Goal: Download file/media

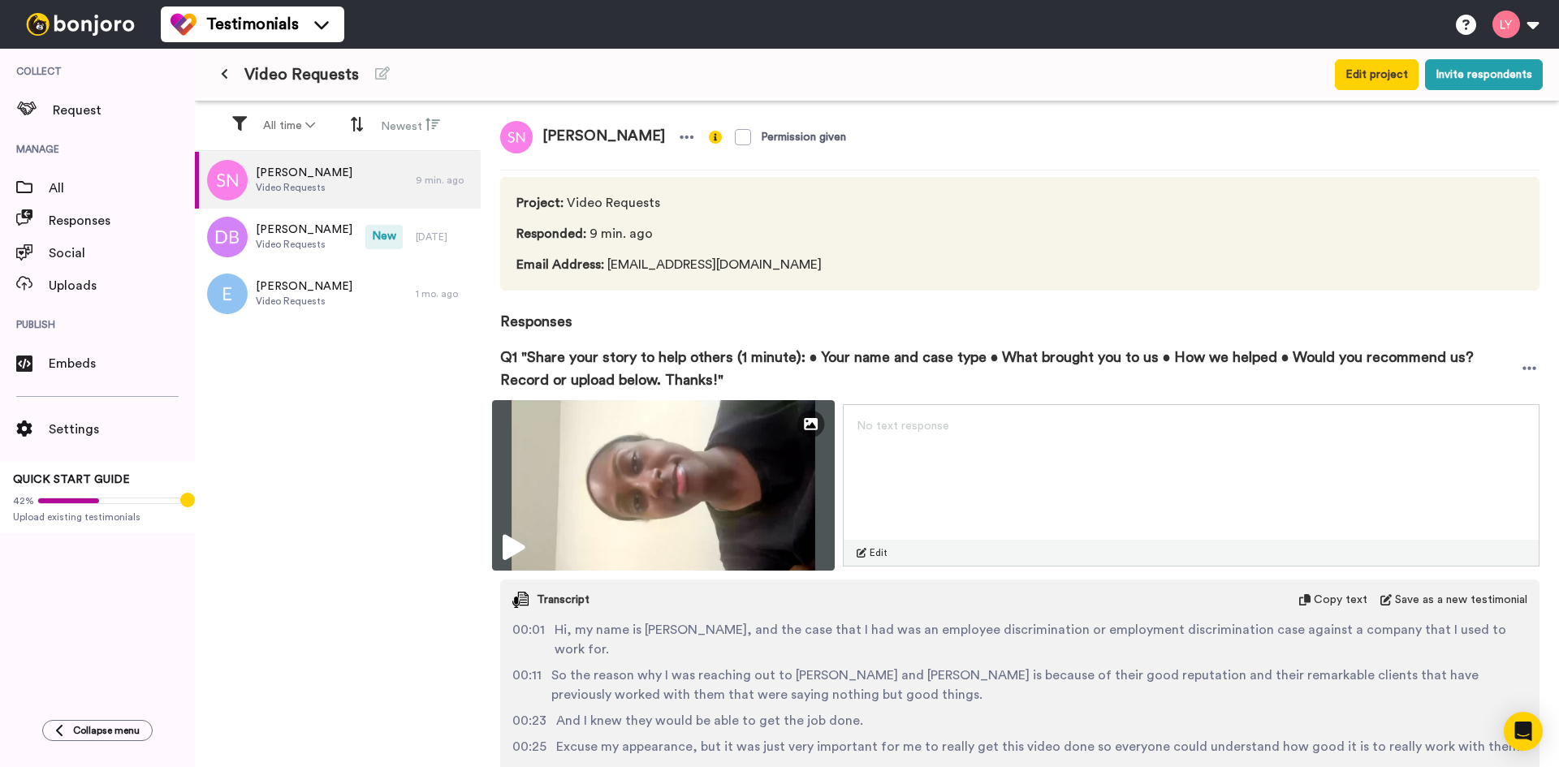
click at [515, 538] on icon at bounding box center [514, 548] width 22 height 26
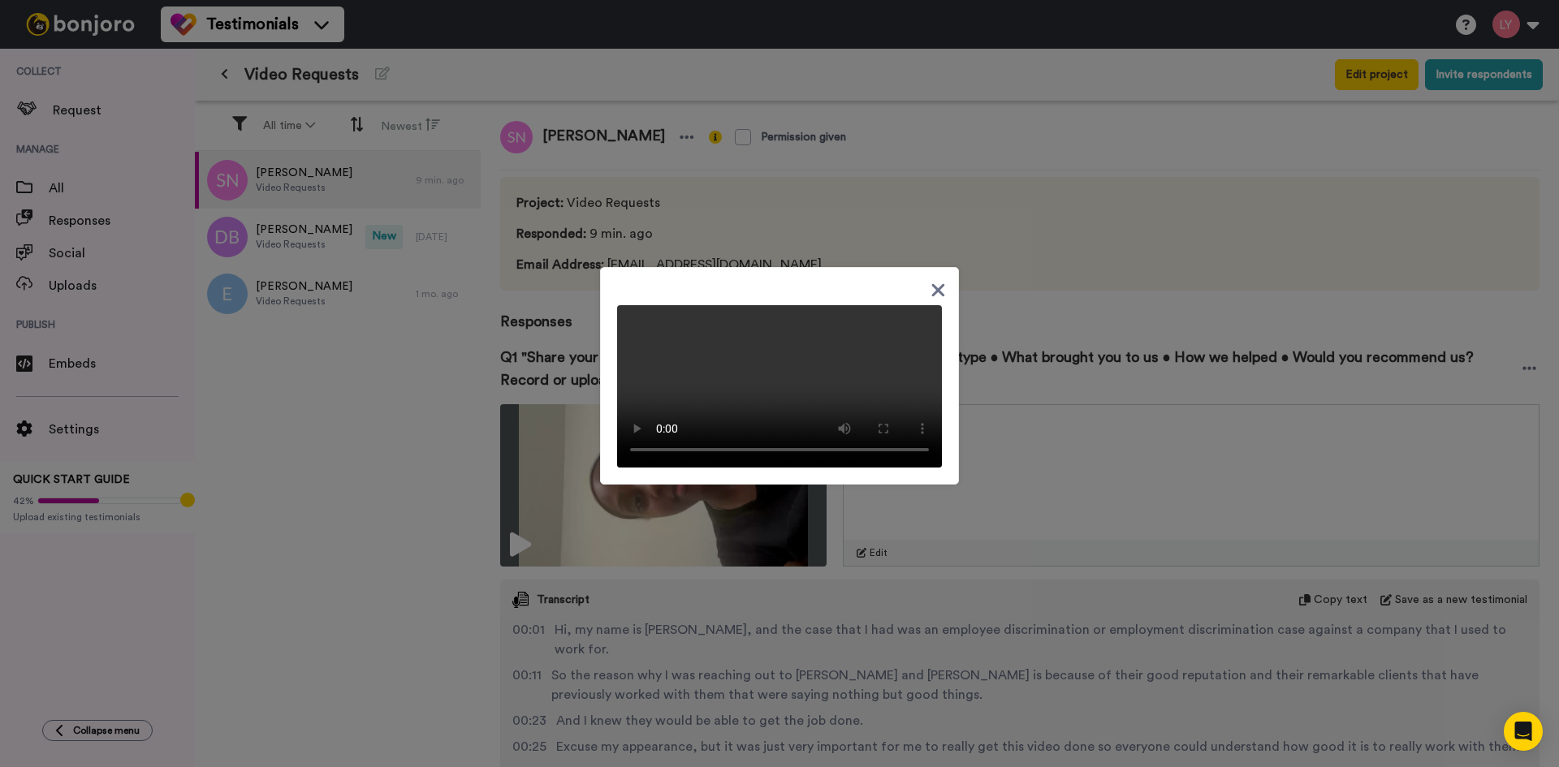
click at [935, 280] on icon at bounding box center [938, 290] width 15 height 20
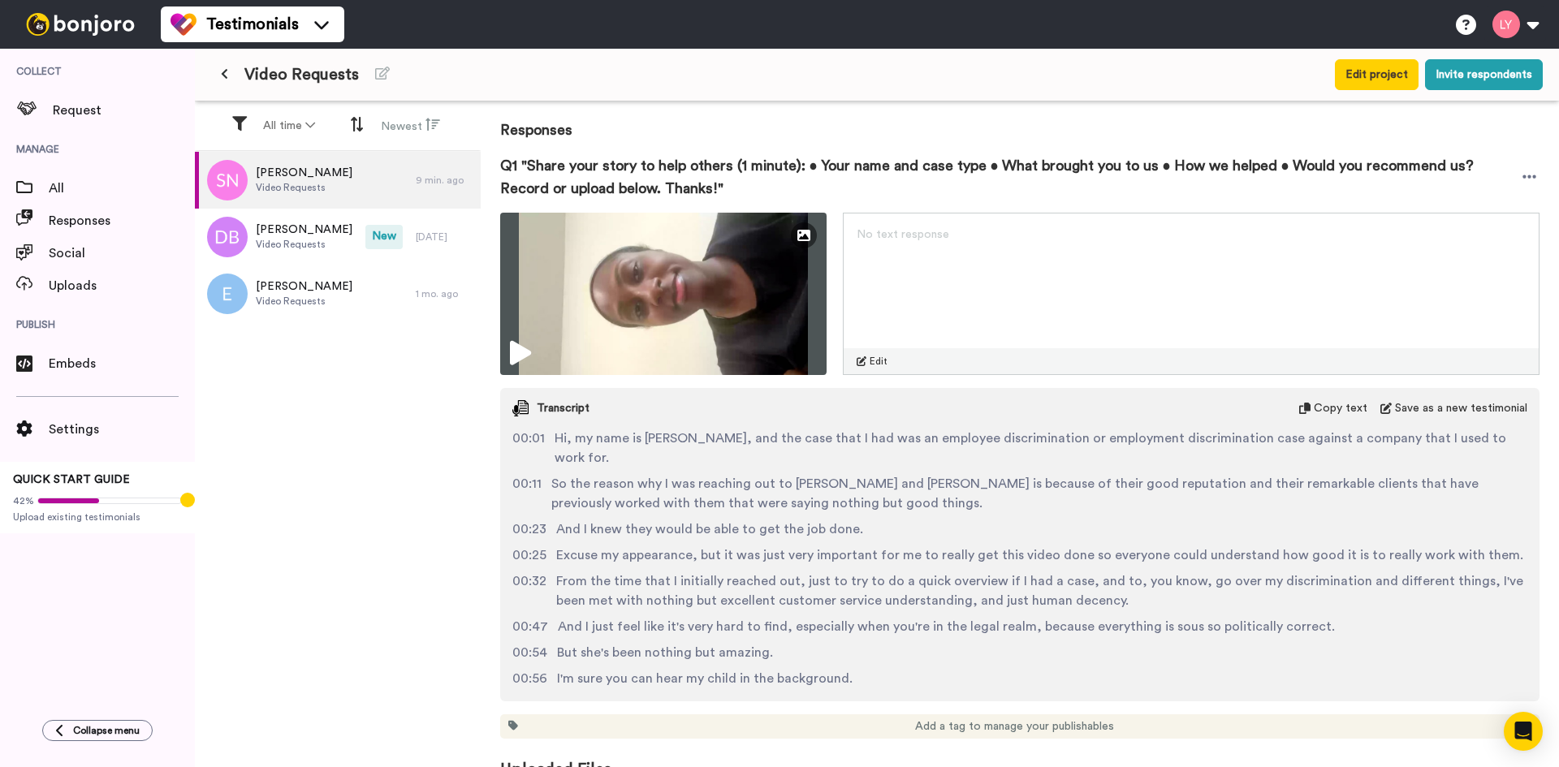
scroll to position [221, 0]
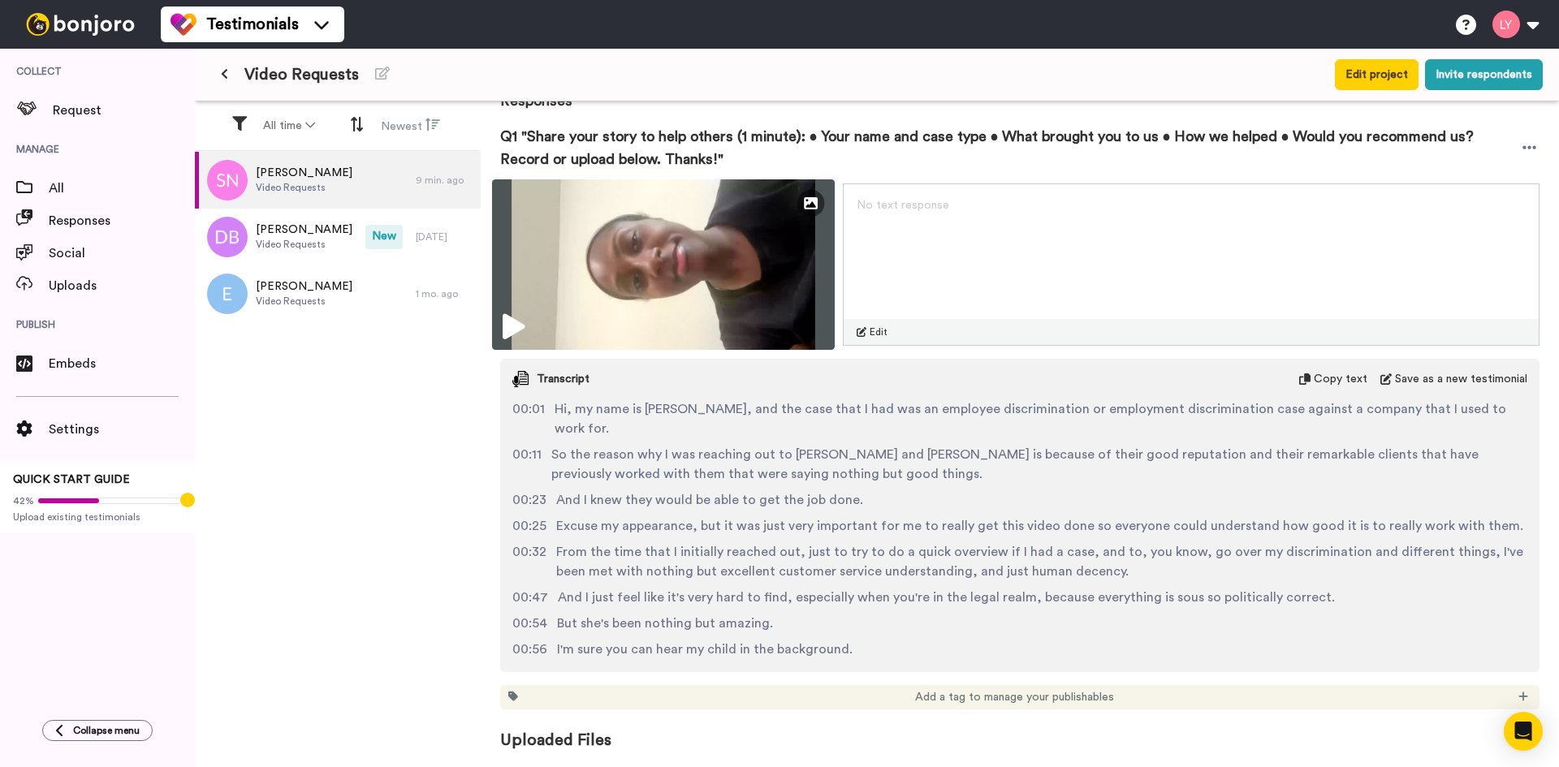
click at [512, 325] on icon at bounding box center [514, 327] width 22 height 26
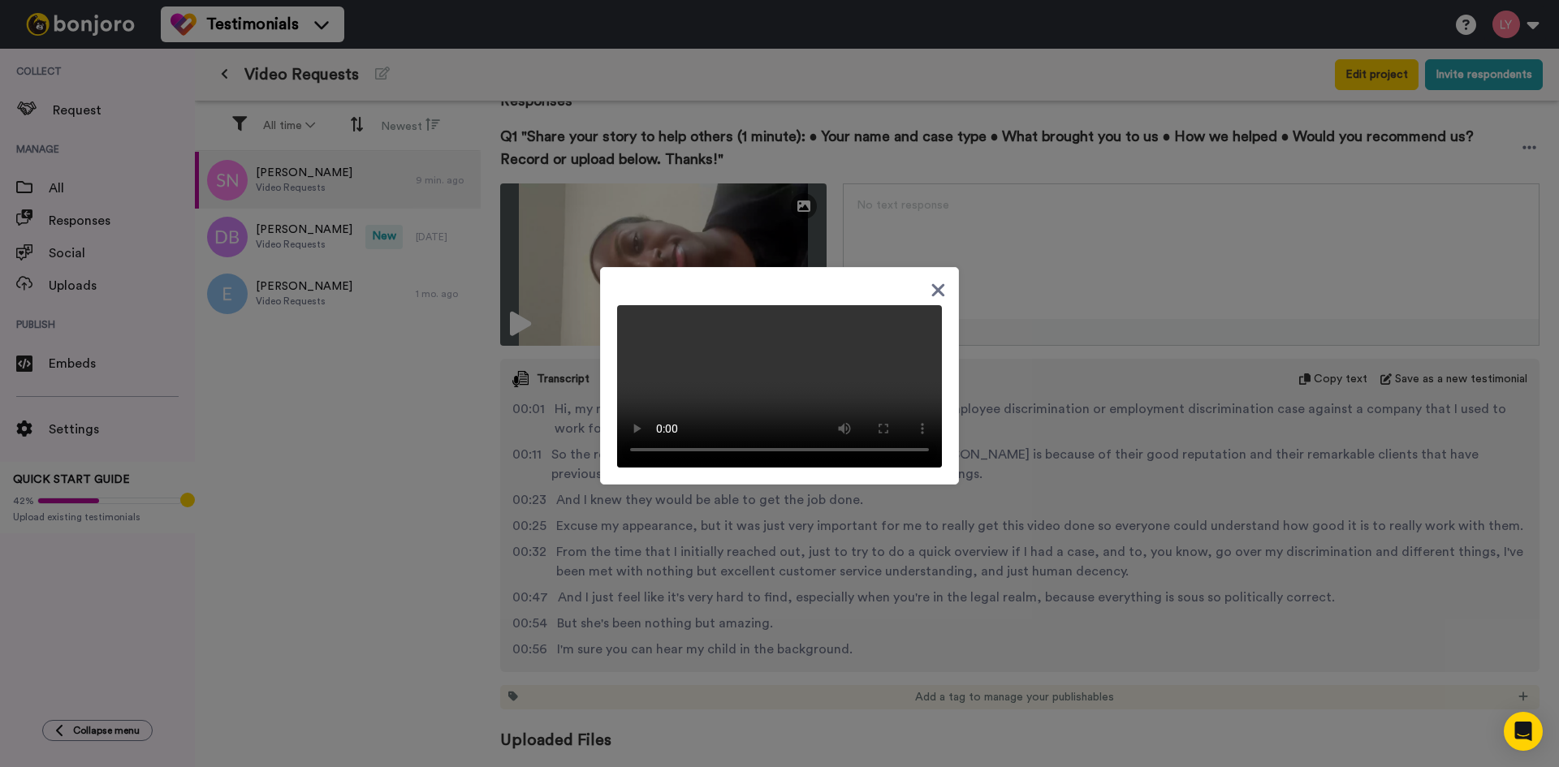
drag, startPoint x: 799, startPoint y: 280, endPoint x: 1127, endPoint y: 216, distance: 334.3
click at [1127, 216] on div at bounding box center [779, 383] width 1559 height 767
click at [932, 283] on icon at bounding box center [938, 289] width 13 height 13
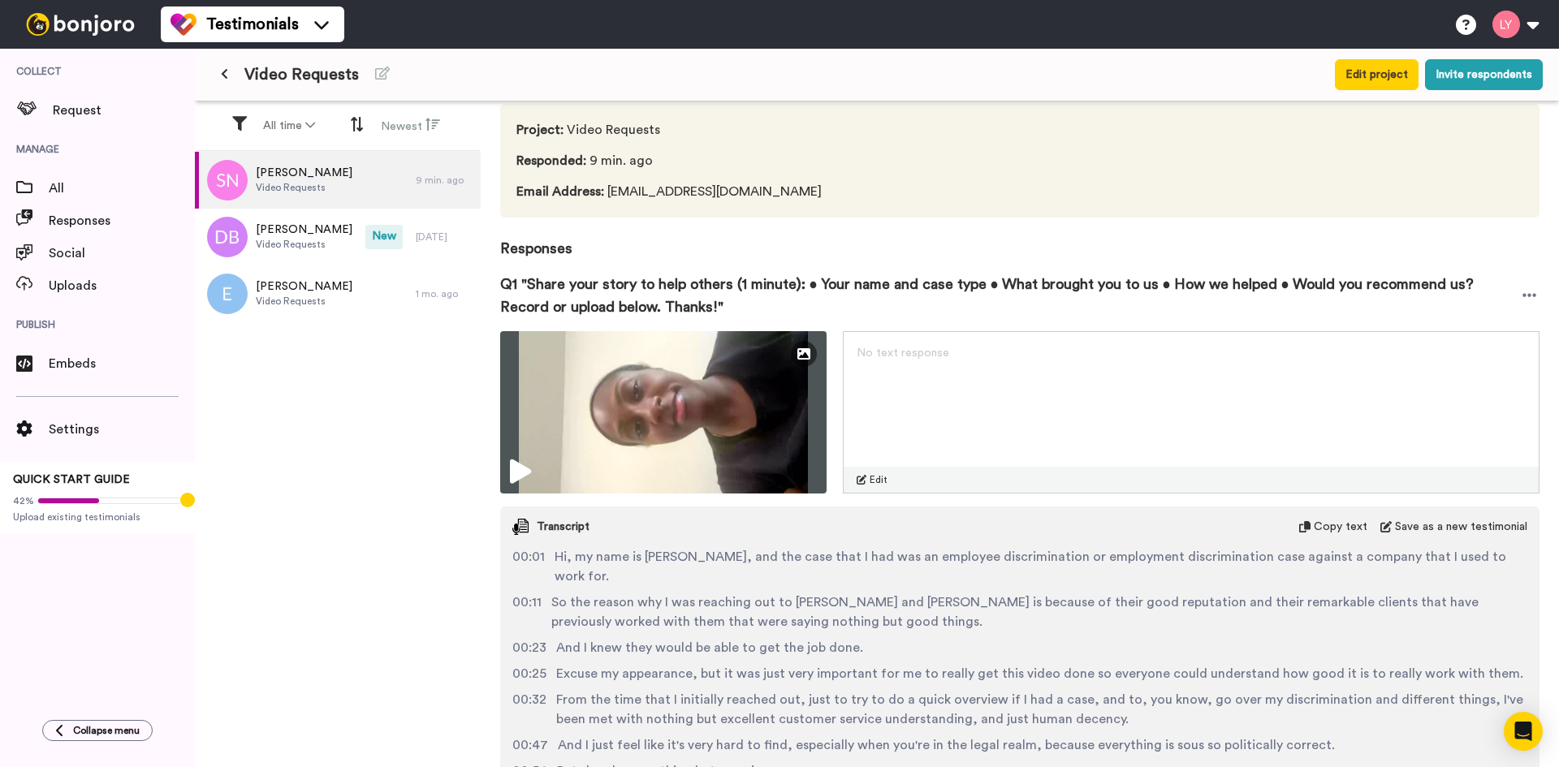
scroll to position [58, 0]
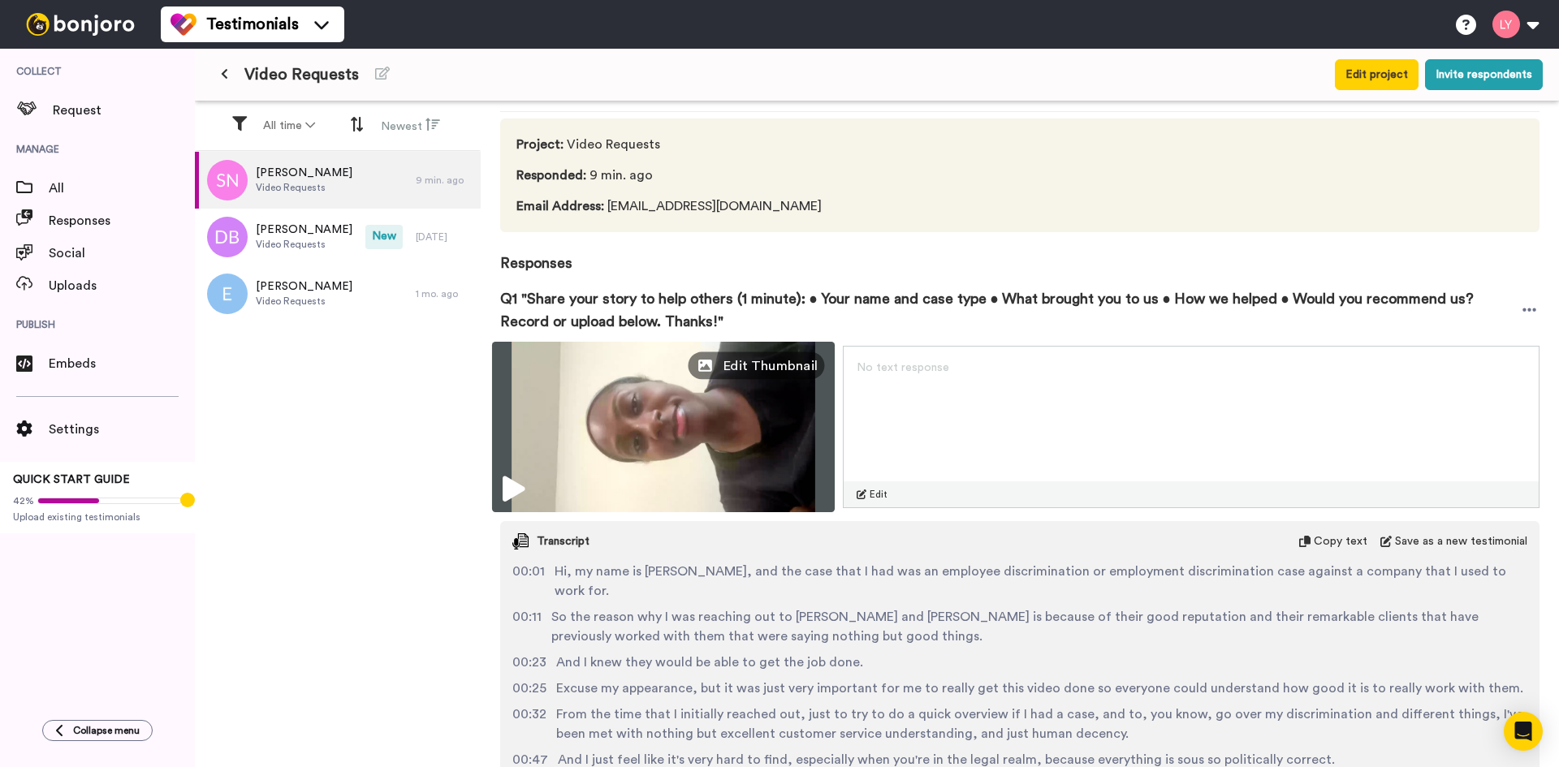
click at [810, 372] on span "Edit Thumbnail" at bounding box center [771, 366] width 96 height 20
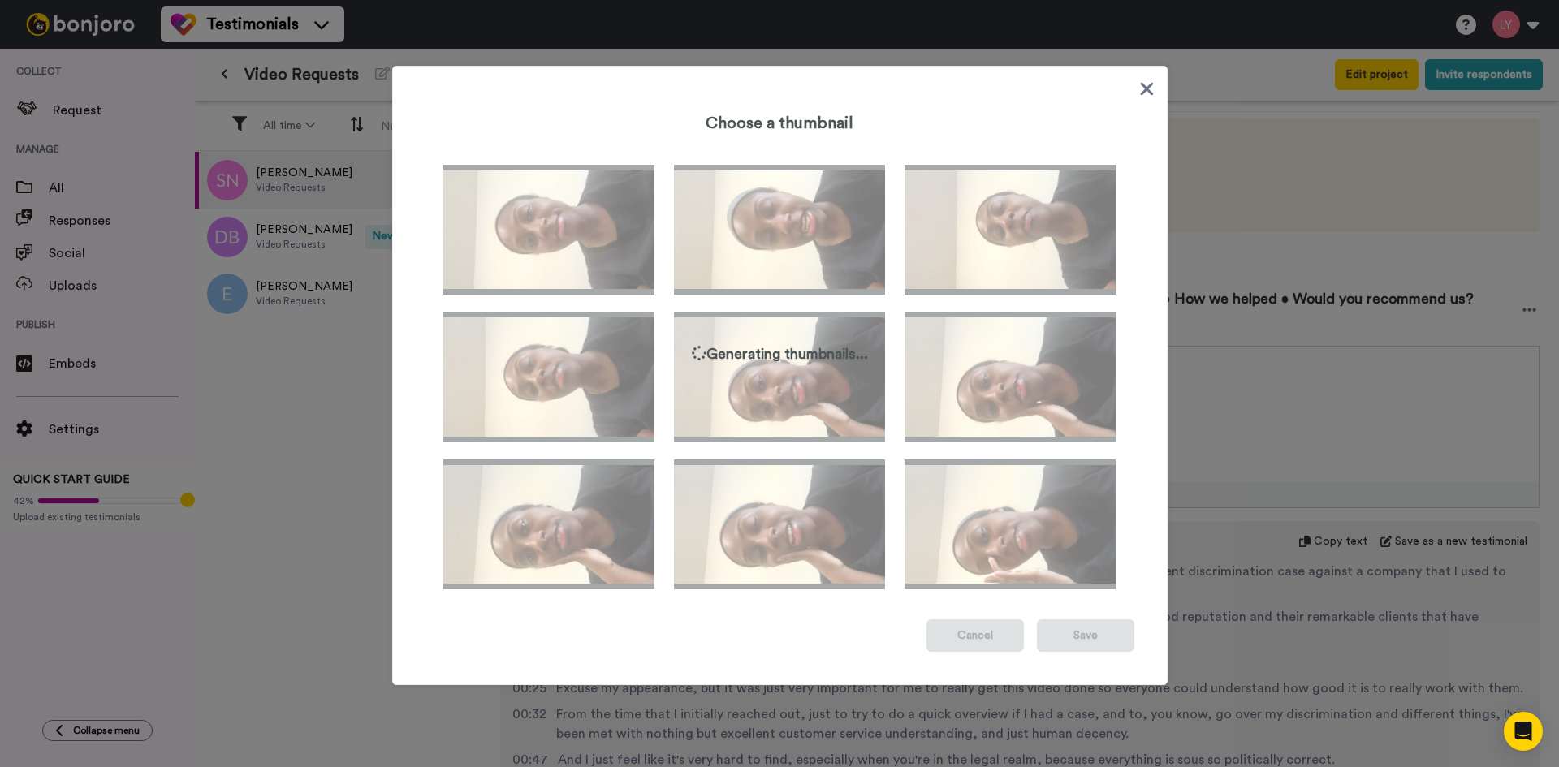
click at [1140, 84] on icon at bounding box center [1146, 89] width 13 height 13
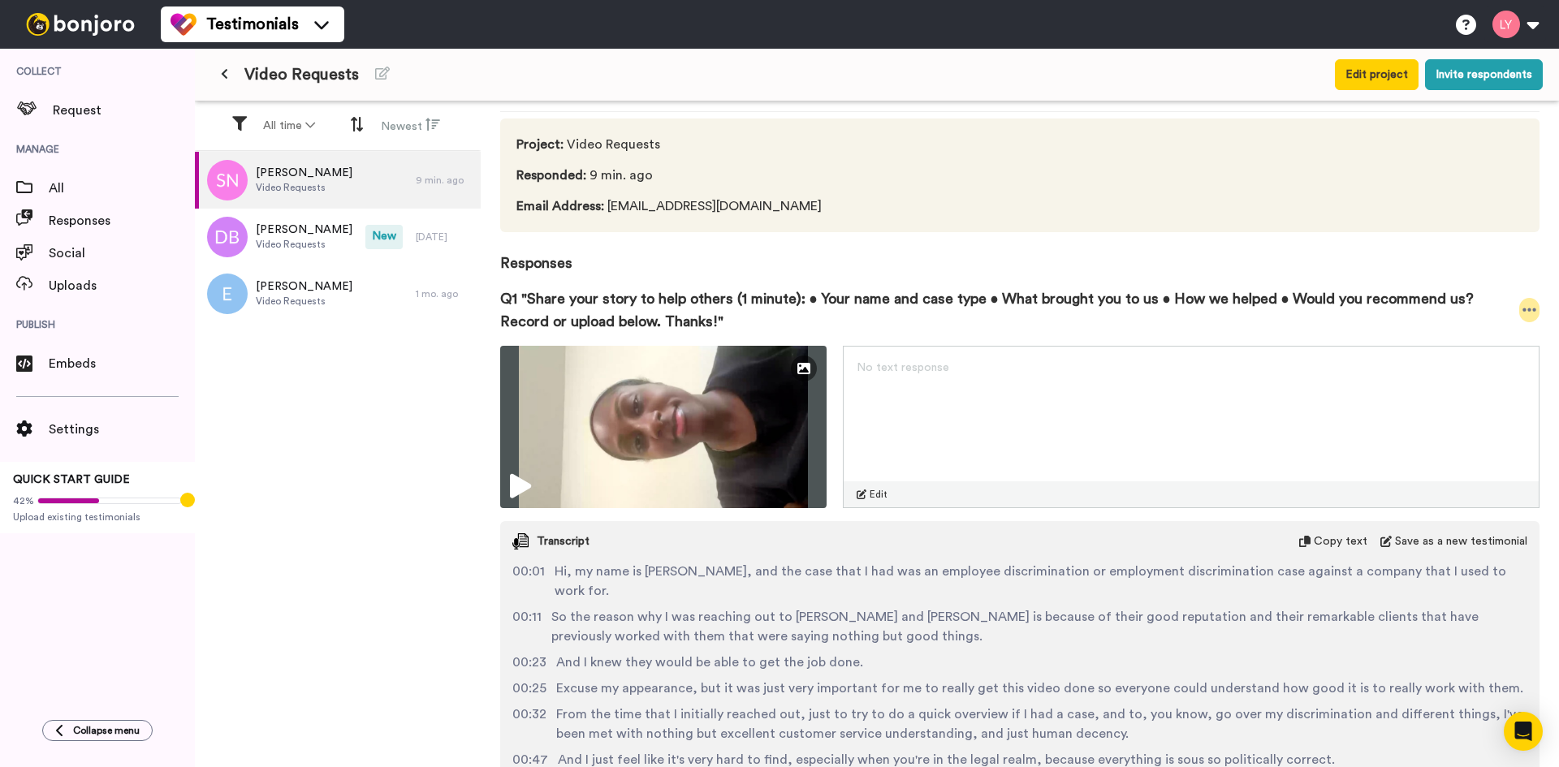
click at [1523, 309] on icon at bounding box center [1530, 310] width 14 height 3
click at [1458, 358] on li "Download video" at bounding box center [1461, 360] width 136 height 23
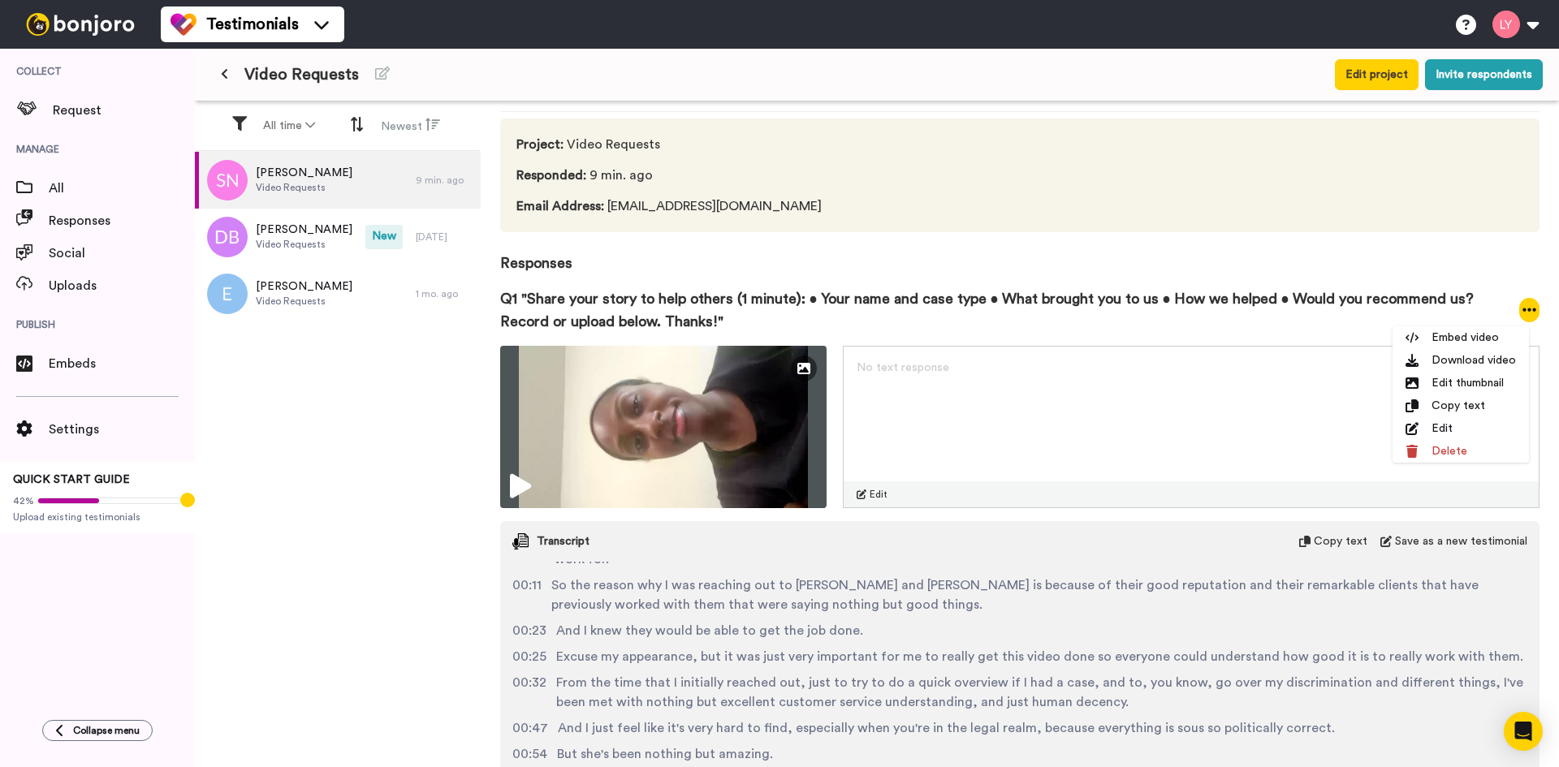
scroll to position [90, 0]
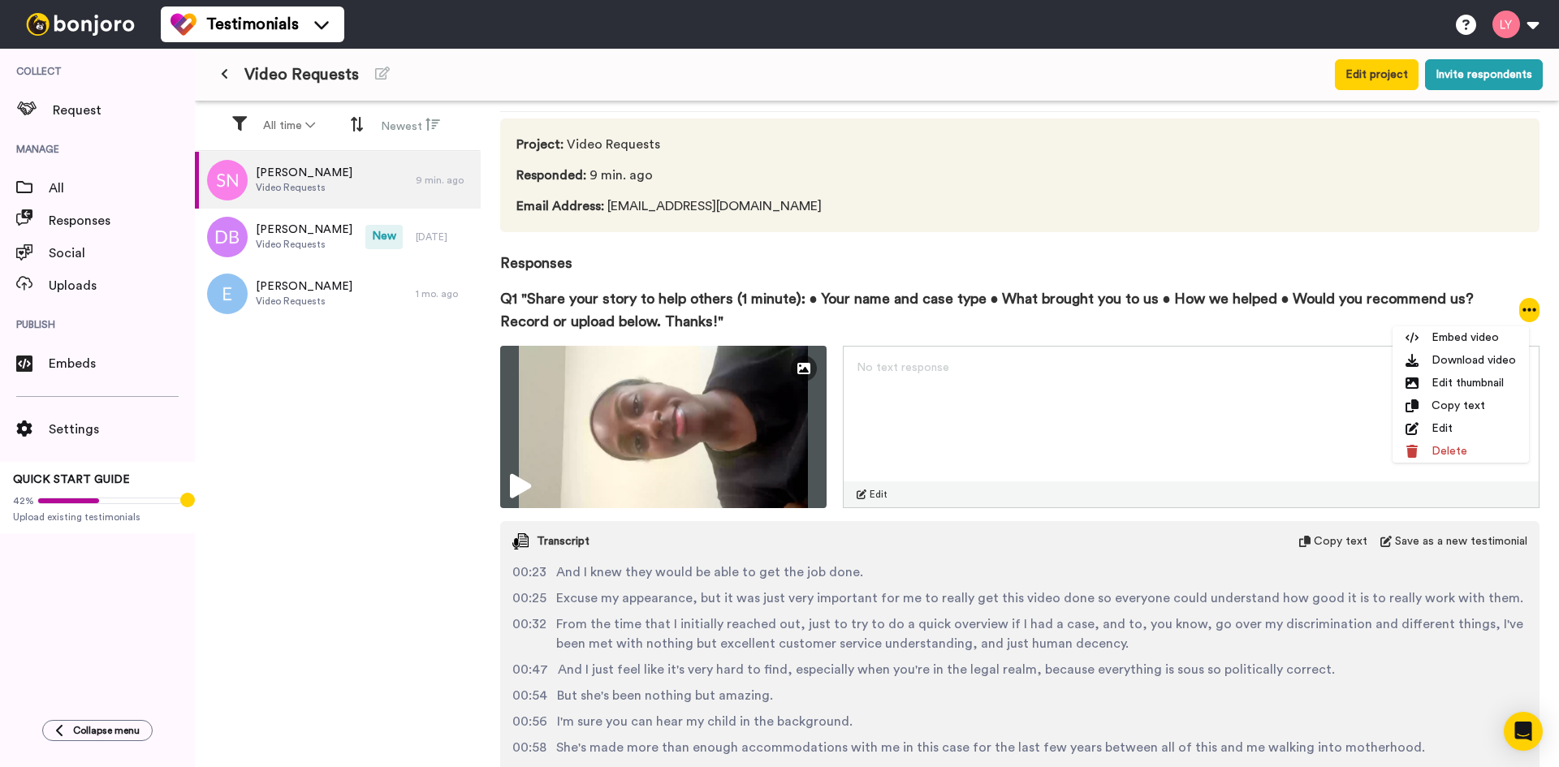
click at [1322, 538] on span "Copy text" at bounding box center [1341, 542] width 54 height 16
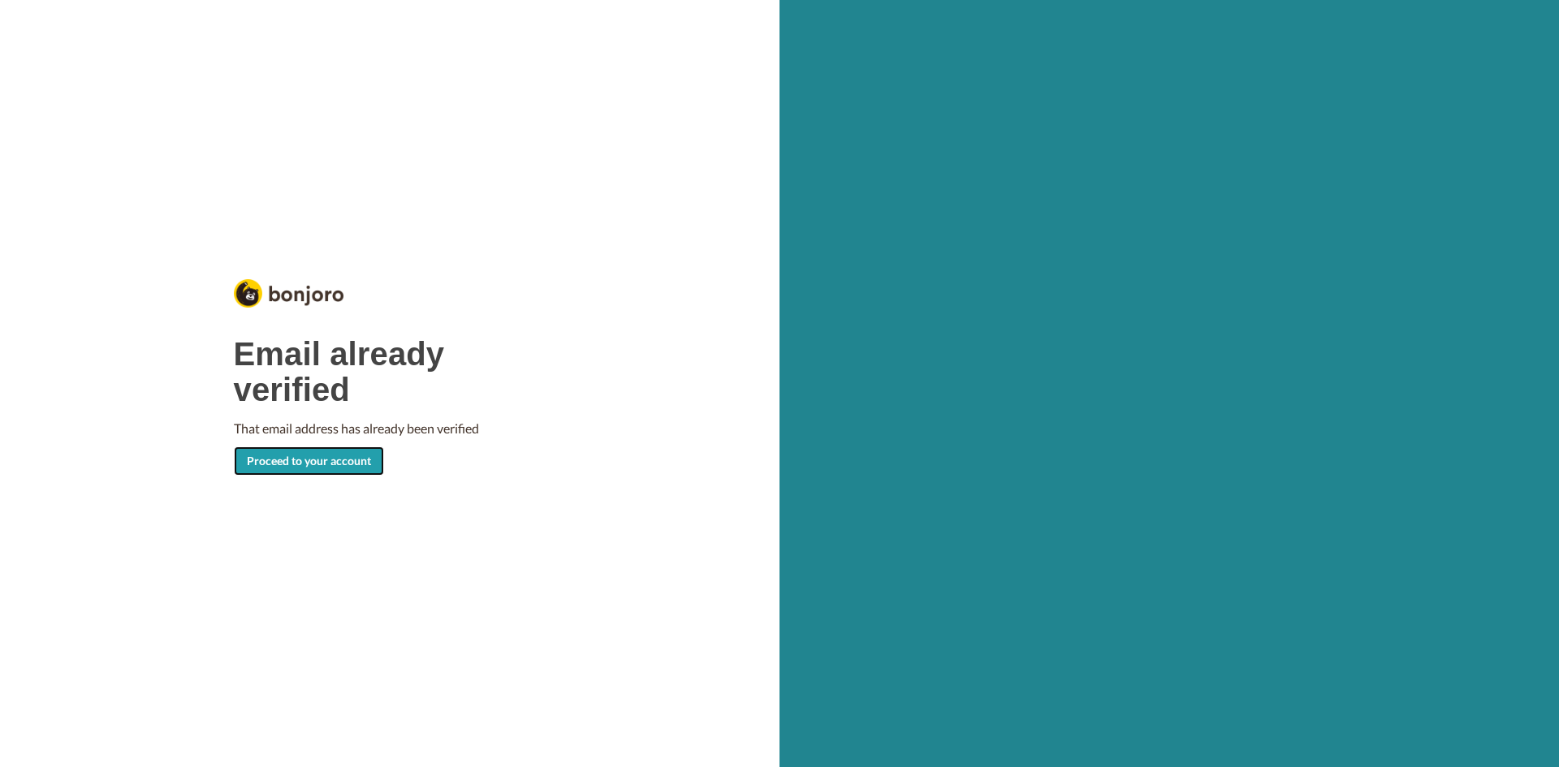
click at [298, 464] on link "Proceed to your account" at bounding box center [309, 461] width 150 height 29
